Goal: Transaction & Acquisition: Purchase product/service

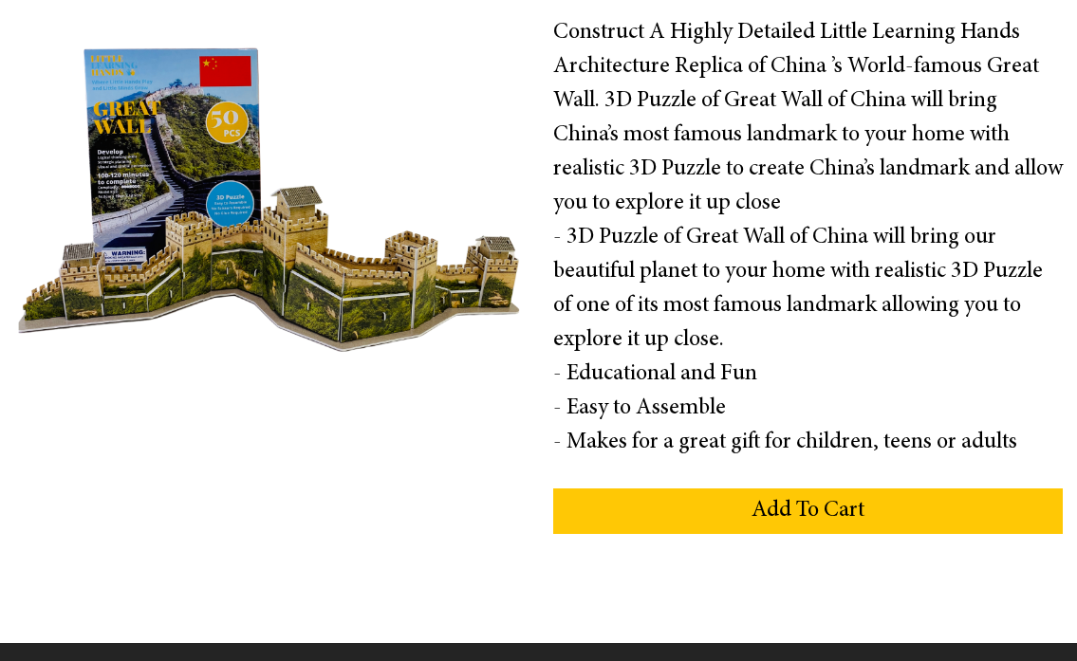
scroll to position [400, 0]
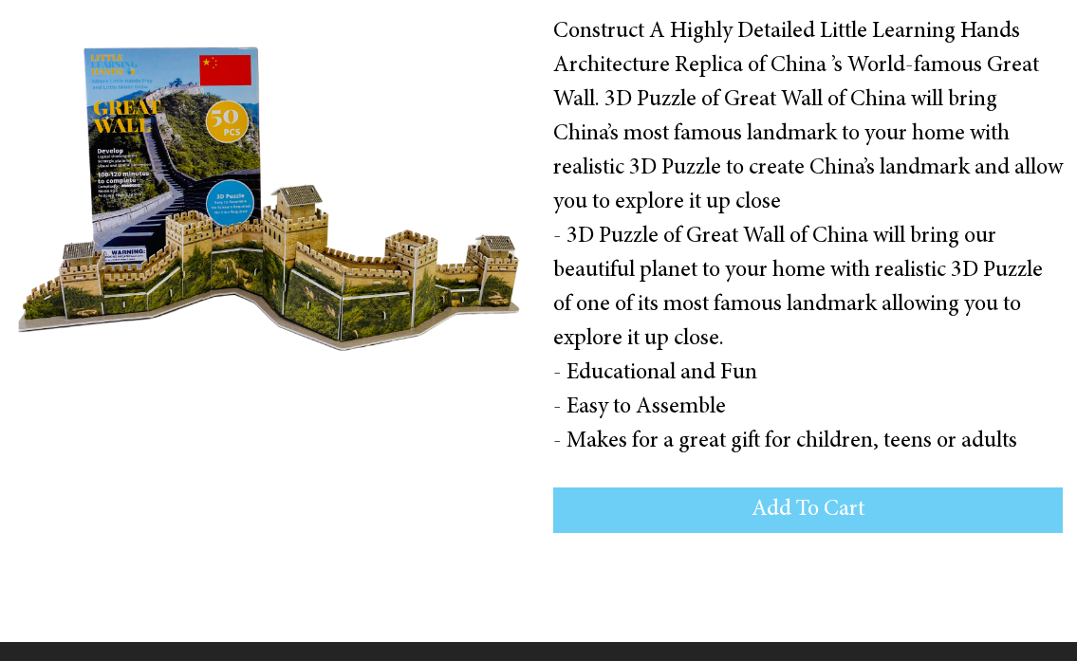
click at [743, 513] on button "Add To Cart" at bounding box center [808, 511] width 511 height 46
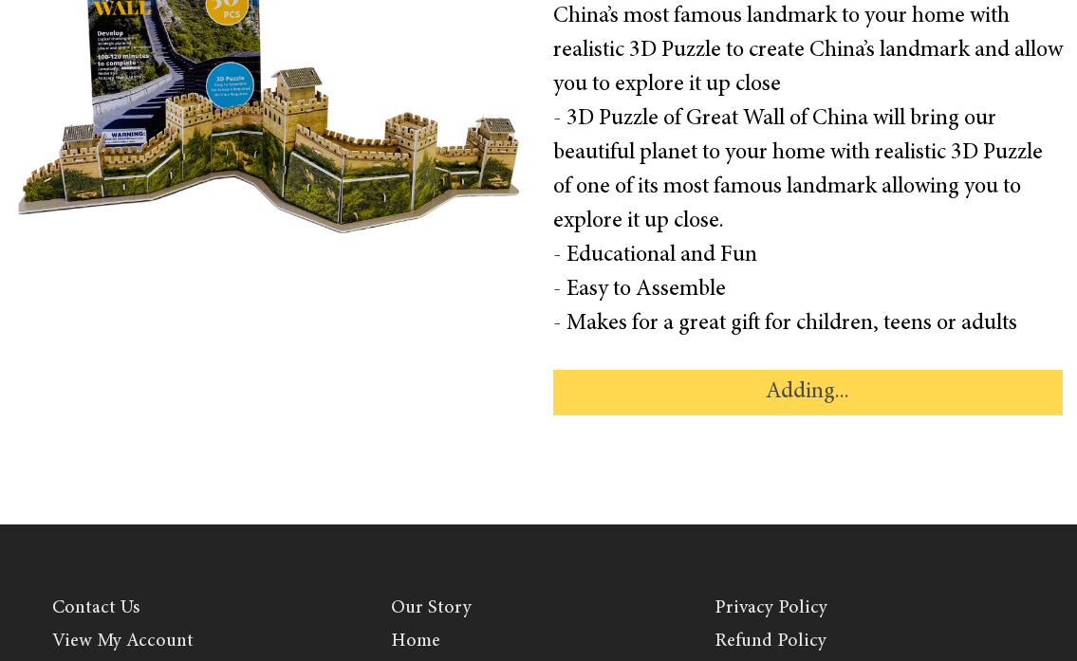
scroll to position [643, 0]
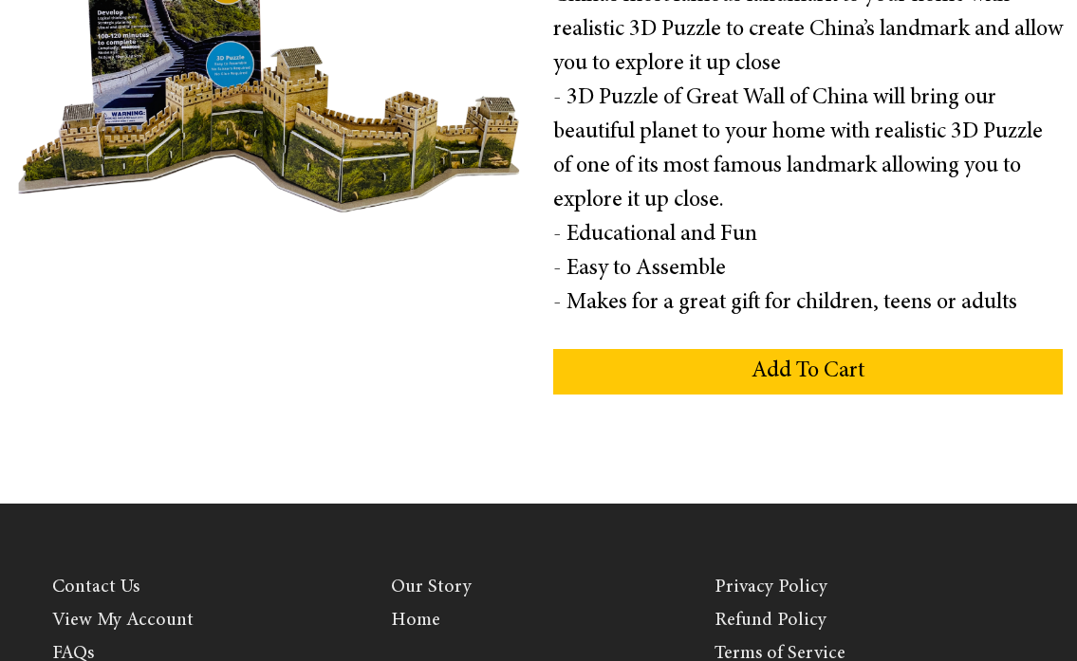
scroll to position [535, 0]
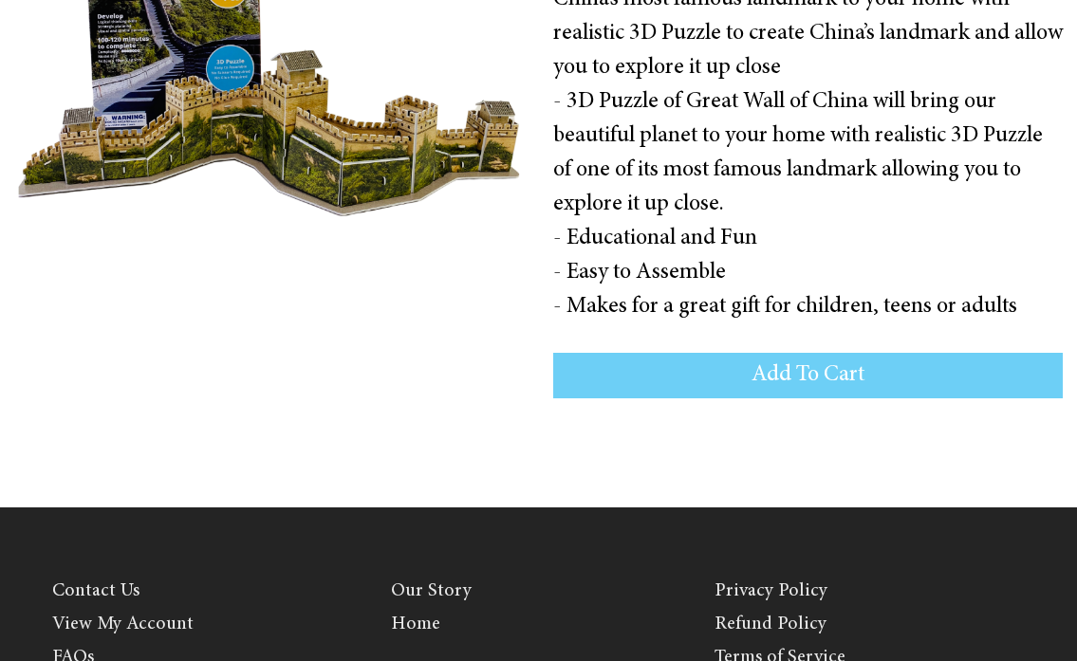
click at [743, 387] on button "Add To Cart" at bounding box center [808, 376] width 511 height 46
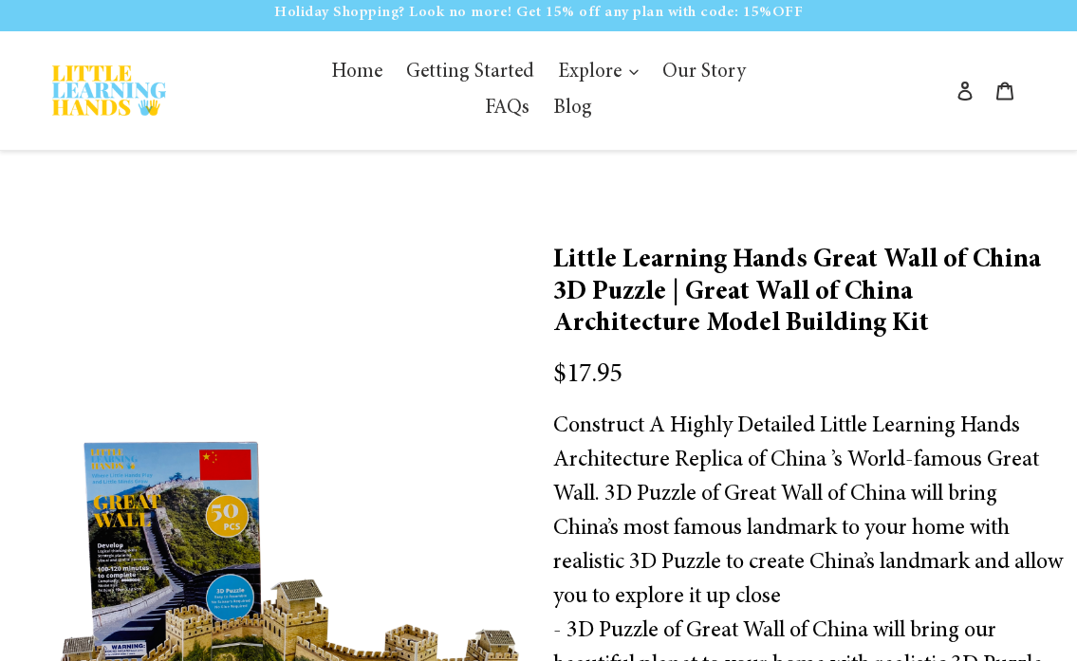
scroll to position [0, 0]
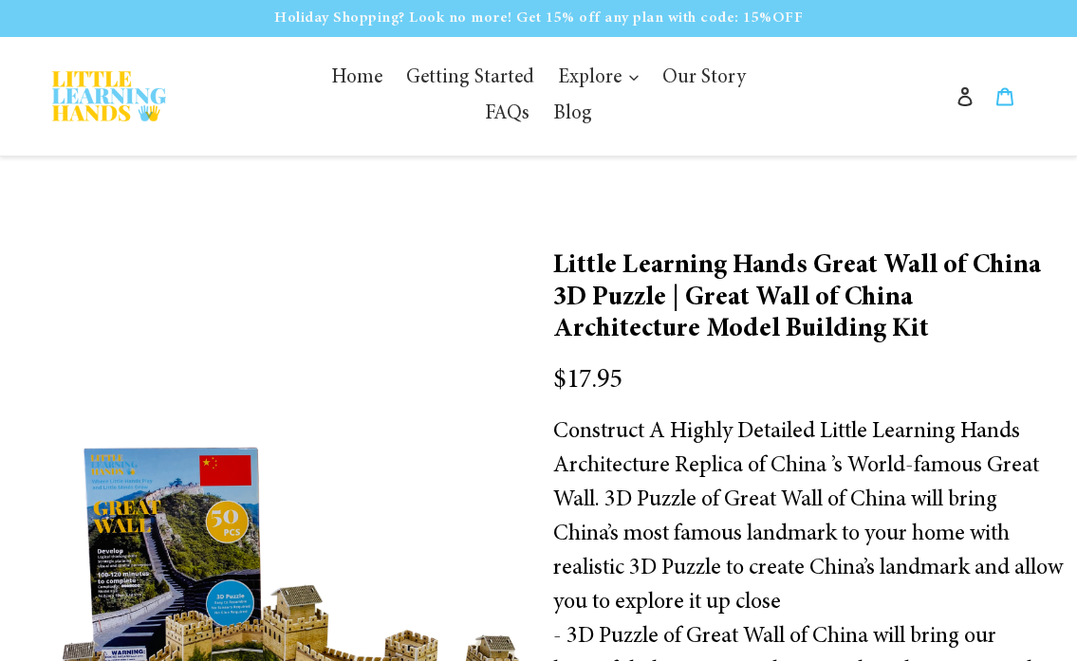
click at [996, 91] on icon at bounding box center [1004, 96] width 19 height 19
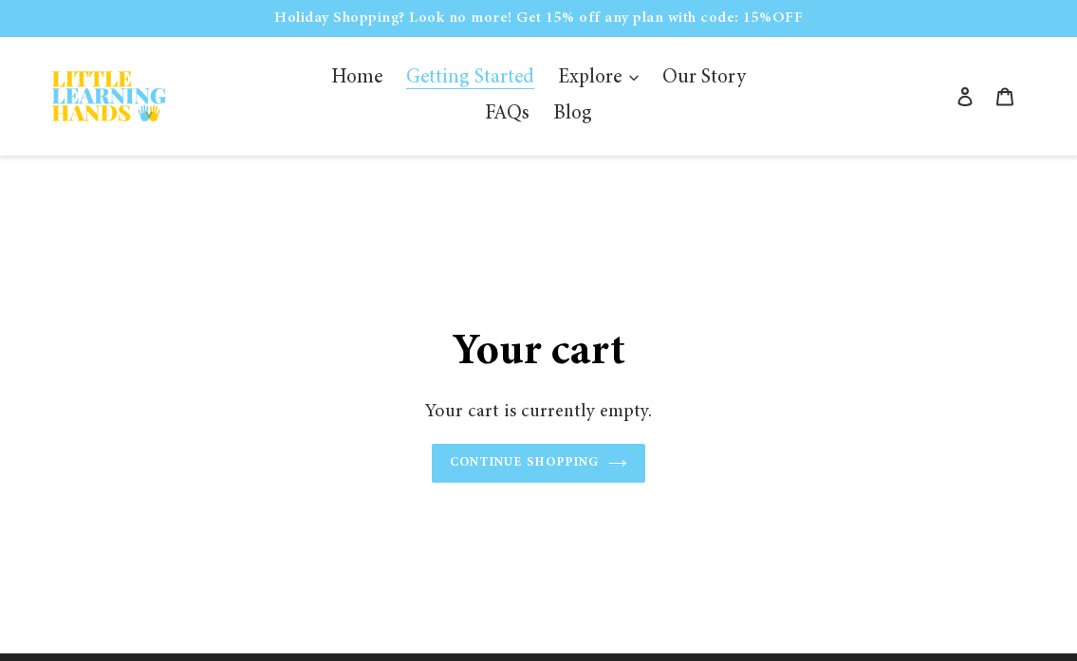
click at [468, 78] on span "Getting Started" at bounding box center [470, 78] width 128 height 21
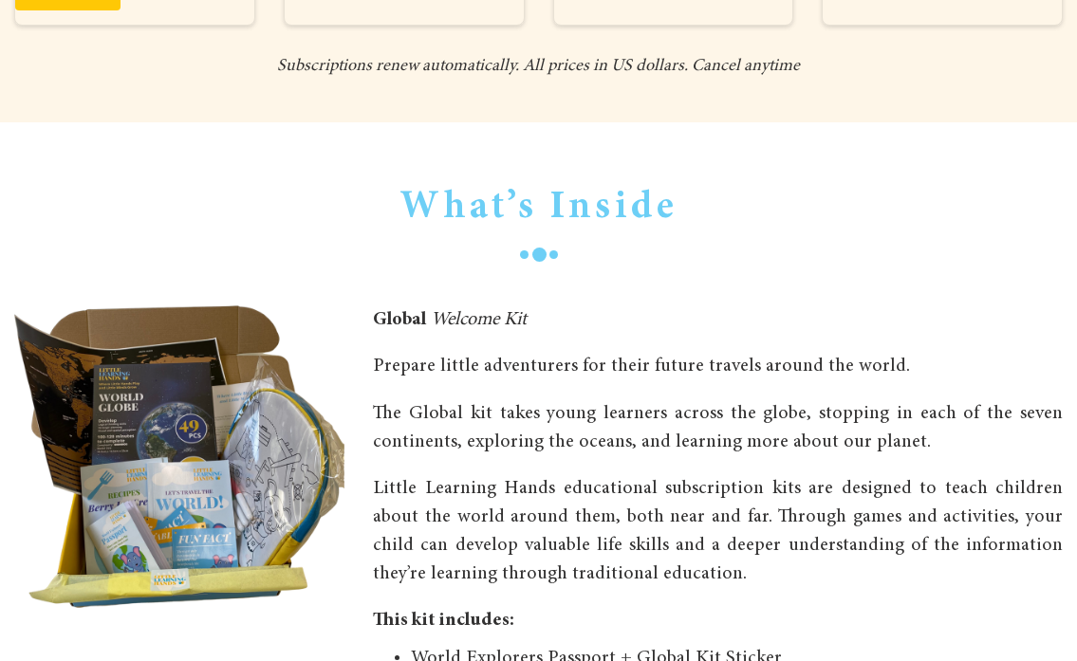
scroll to position [742, 0]
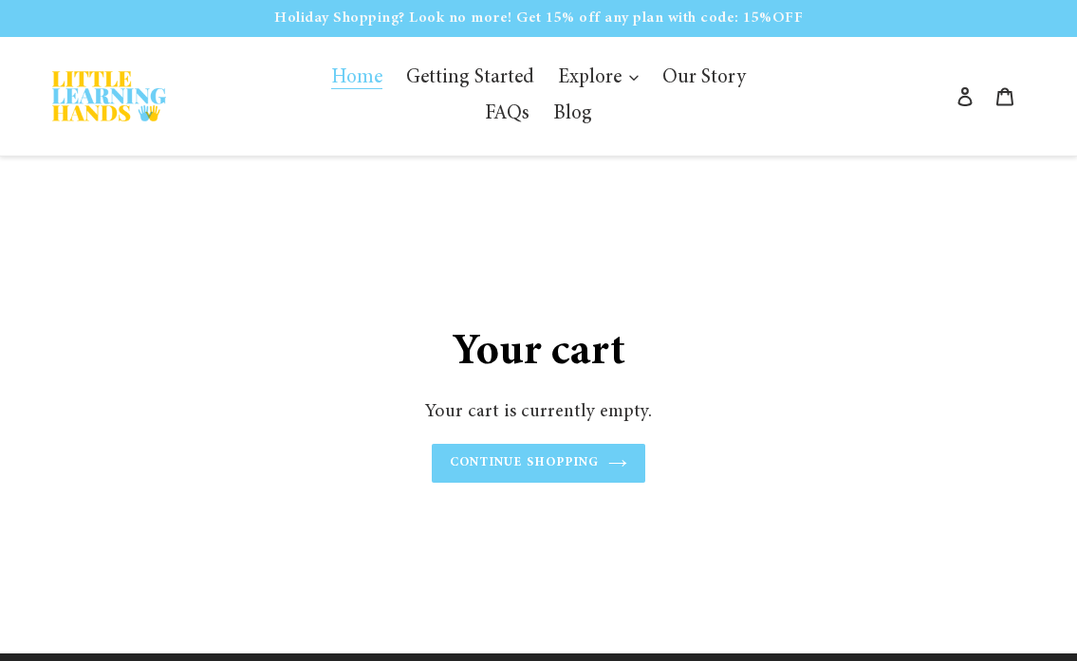
click at [339, 78] on span "Home" at bounding box center [356, 78] width 51 height 21
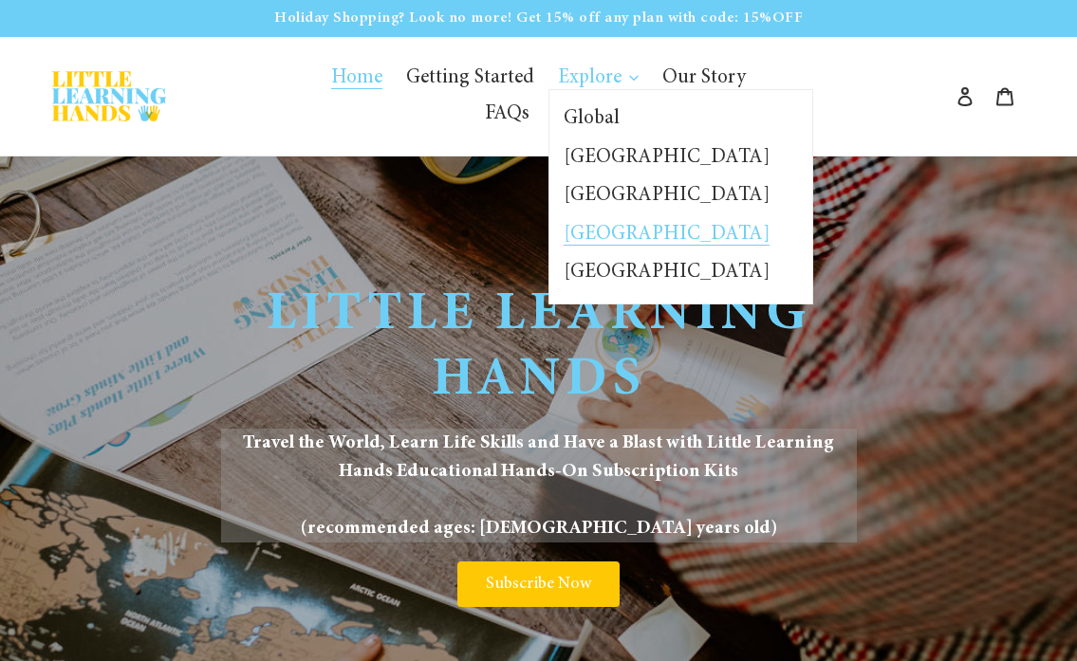
click at [564, 228] on span "[GEOGRAPHIC_DATA]" at bounding box center [667, 235] width 206 height 21
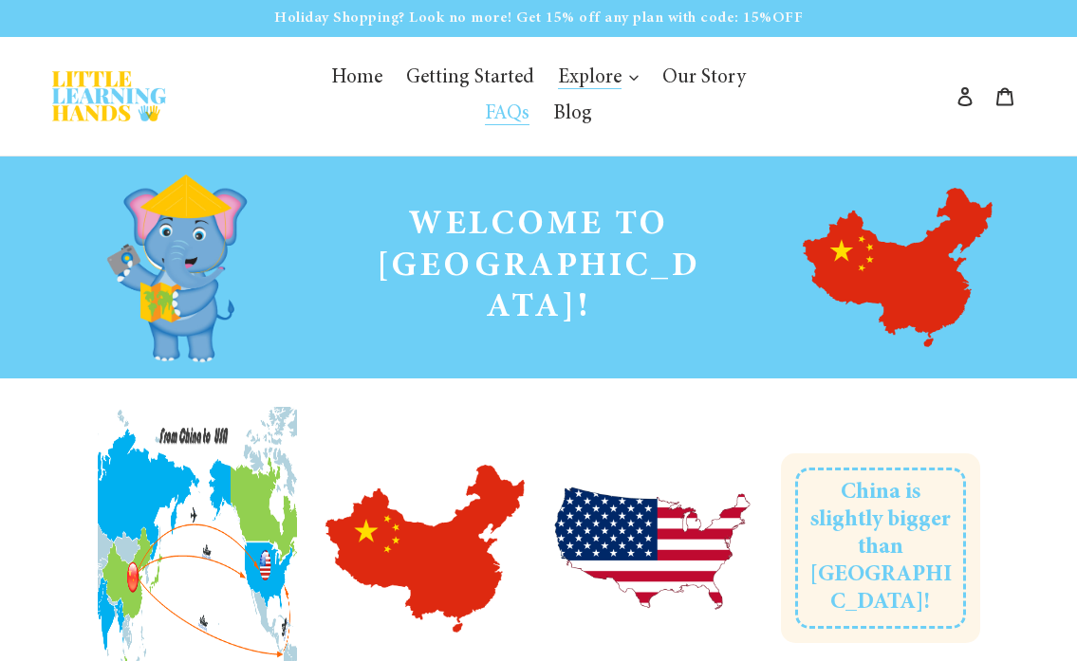
click at [530, 104] on span "FAQs" at bounding box center [507, 114] width 45 height 21
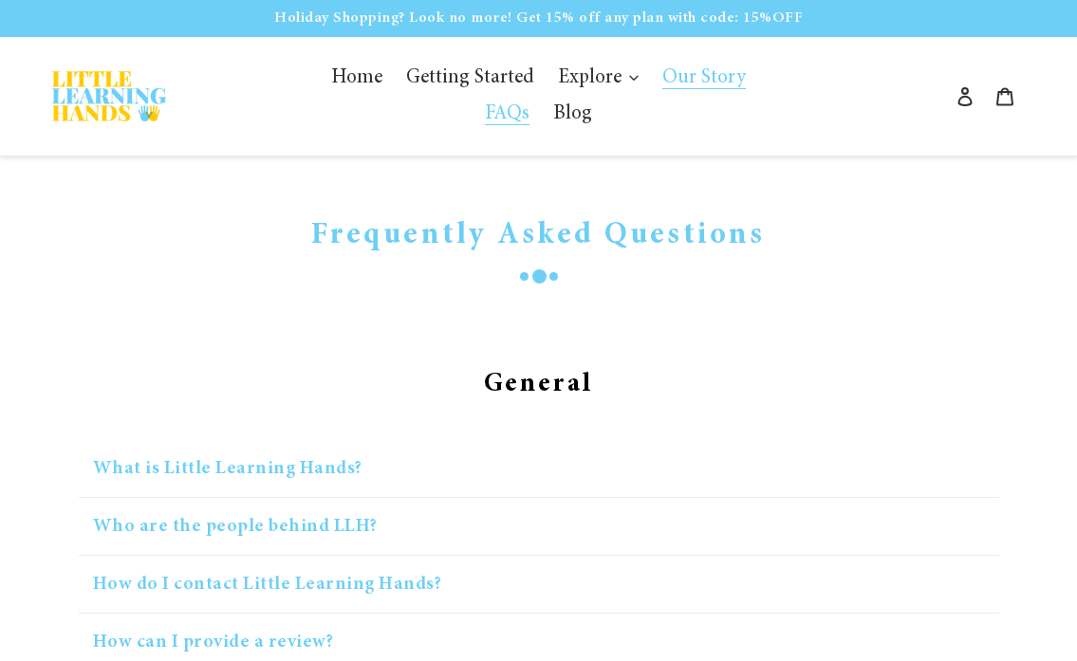
click at [673, 85] on span "Our Story" at bounding box center [704, 78] width 84 height 21
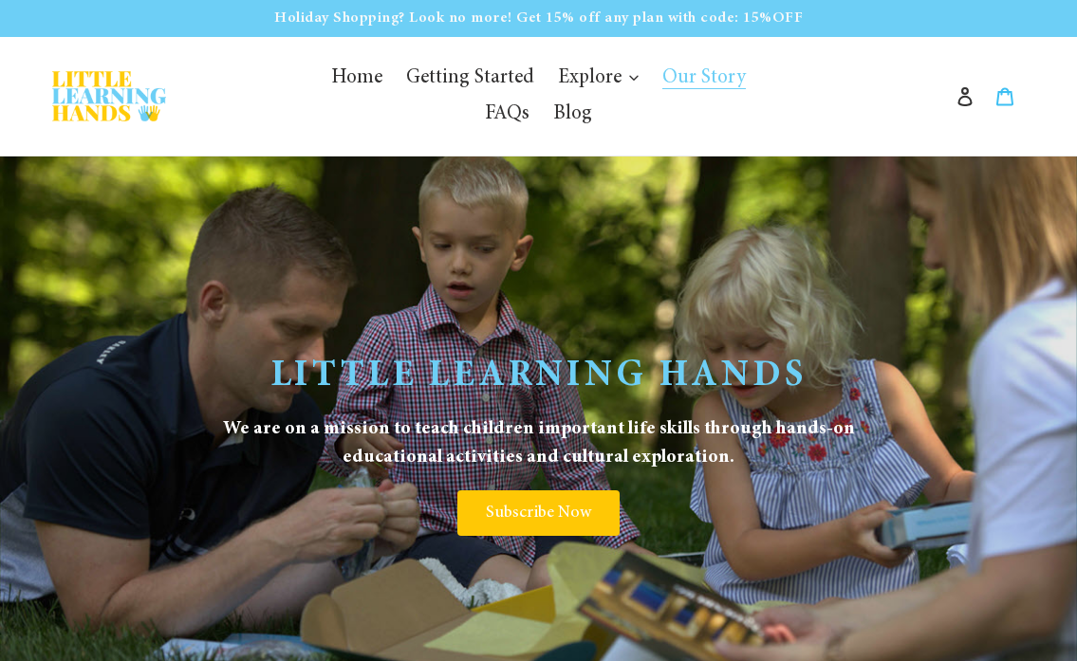
click at [1011, 97] on icon at bounding box center [1004, 96] width 19 height 19
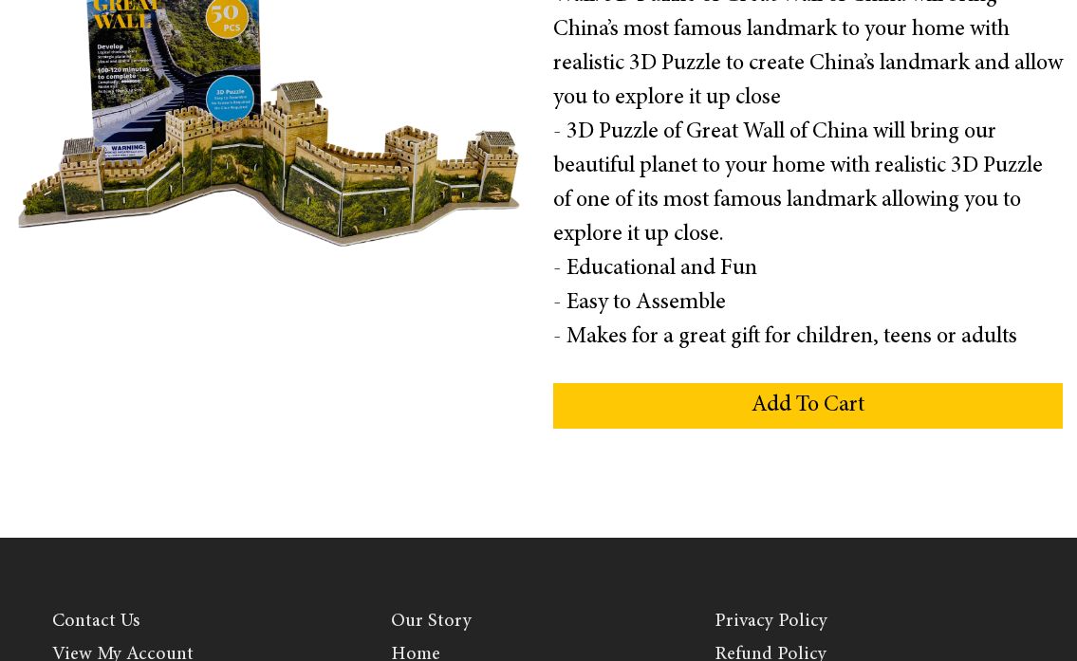
scroll to position [524, 0]
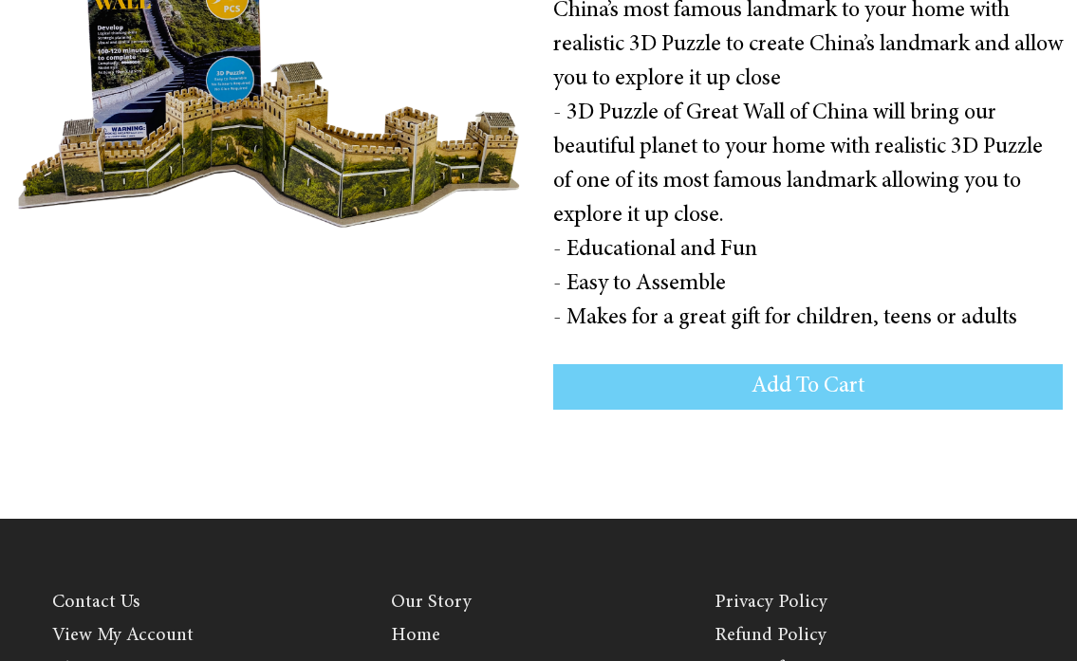
click at [782, 396] on span "Add To Cart" at bounding box center [808, 387] width 113 height 23
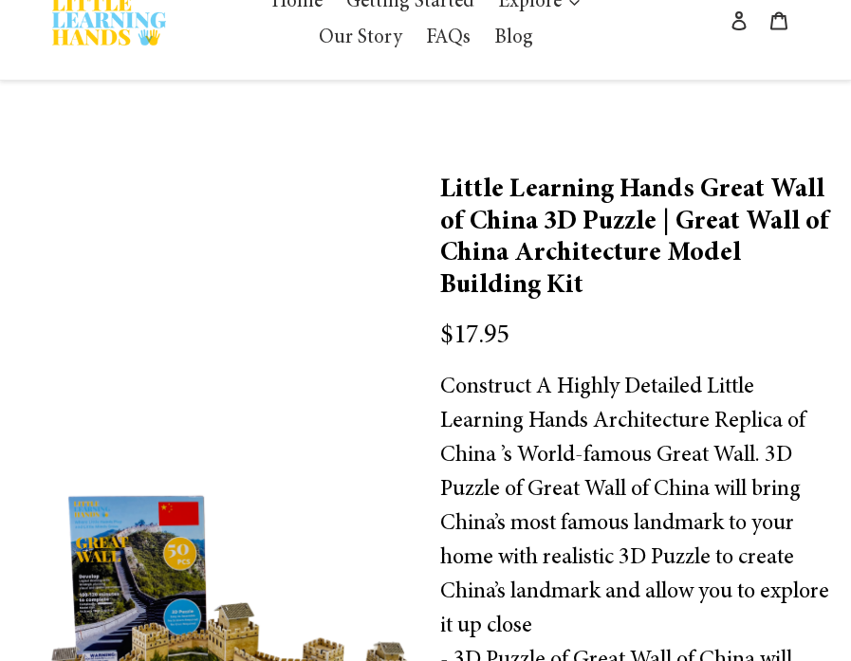
scroll to position [0, 0]
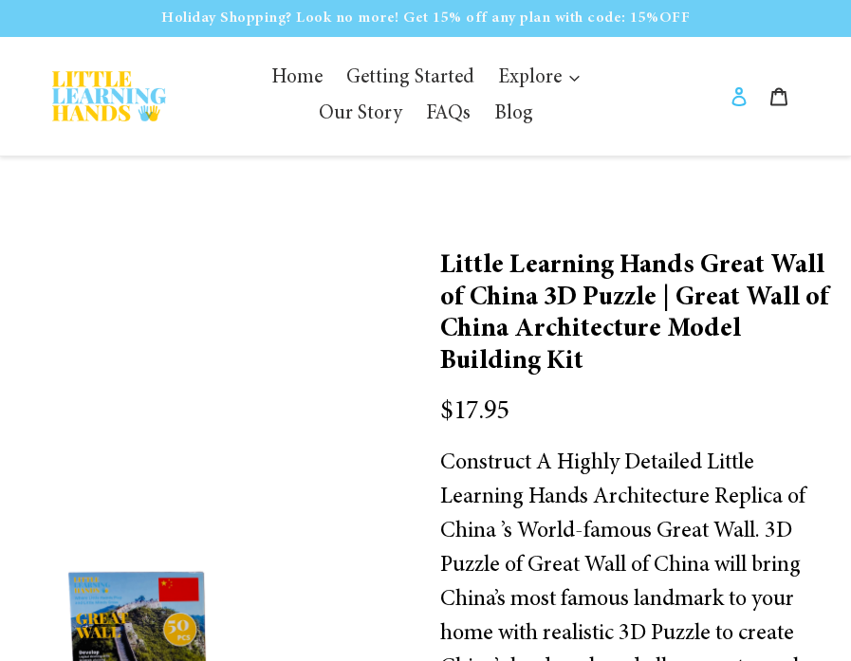
click at [742, 108] on link "Log in" at bounding box center [739, 96] width 40 height 47
